Goal: Find specific page/section: Locate a particular part of the current website

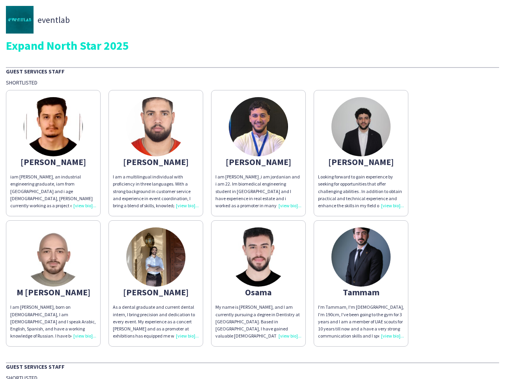
click at [252, 189] on div "I am [PERSON_NAME] ,i am jordanian and i am 22. Im biomedical engineering stude…" at bounding box center [258, 191] width 86 height 36
click at [53, 153] on img at bounding box center [53, 126] width 59 height 59
click at [156, 153] on img at bounding box center [155, 126] width 59 height 59
click at [258, 153] on img at bounding box center [258, 126] width 59 height 59
click at [361, 153] on img at bounding box center [360, 126] width 59 height 59
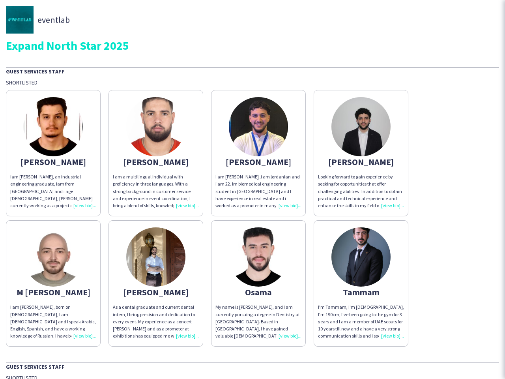
click at [53, 283] on img at bounding box center [53, 256] width 59 height 59
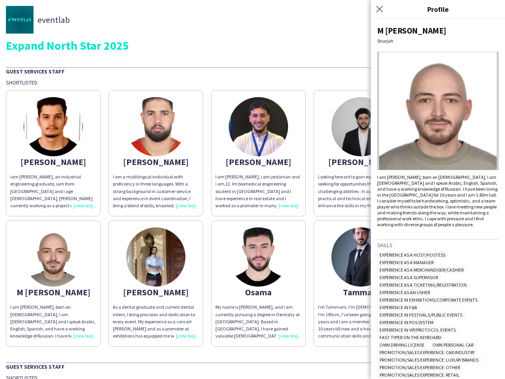
click at [156, 283] on img at bounding box center [155, 256] width 59 height 59
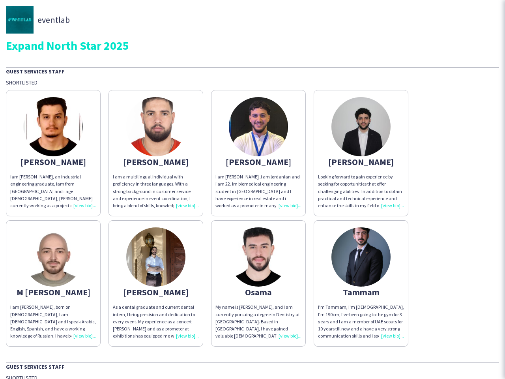
click at [258, 283] on img at bounding box center [258, 256] width 59 height 59
click at [361, 283] on img at bounding box center [360, 256] width 59 height 59
